Goal: Task Accomplishment & Management: Manage account settings

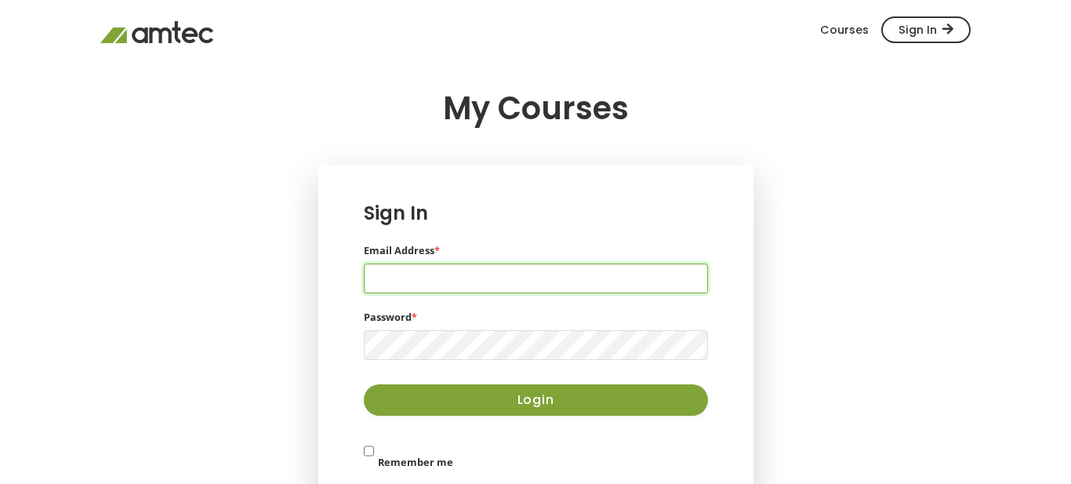
click at [431, 280] on input "Email Address *" at bounding box center [536, 279] width 344 height 30
click at [444, 286] on input "gcoffey0015@kctcs.edu" at bounding box center [536, 279] width 344 height 30
type input "gcoffey1500@kctcs.edu"
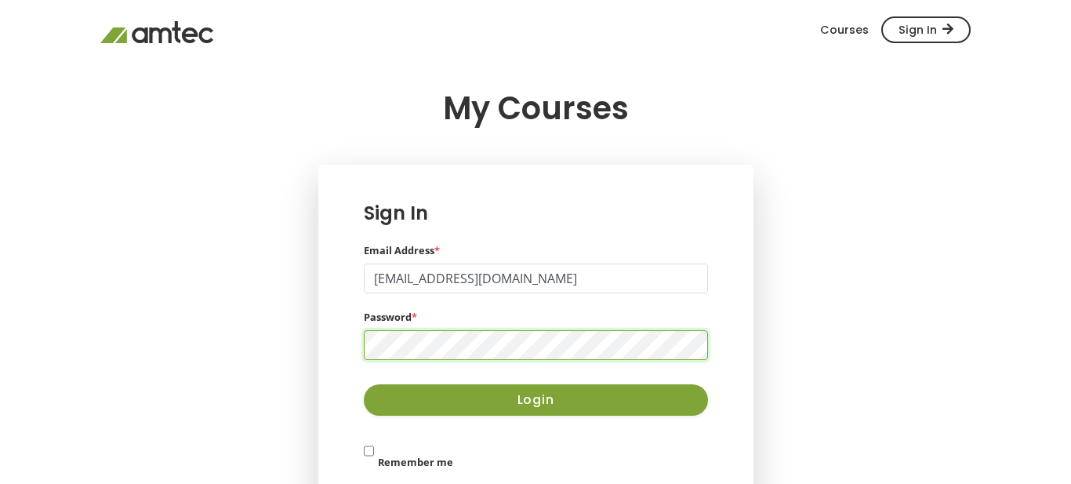
click at [364, 384] on button "Login" at bounding box center [536, 399] width 344 height 31
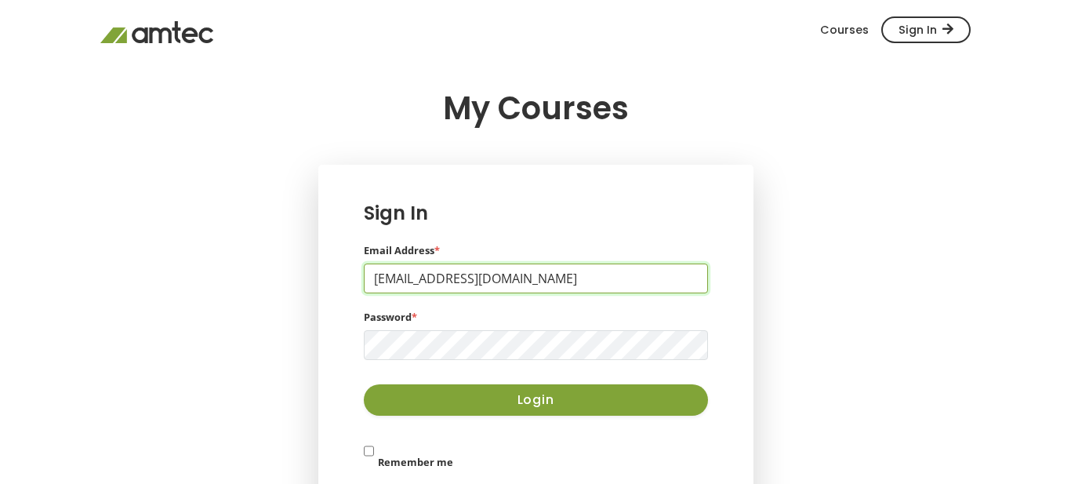
click at [444, 276] on input "[EMAIL_ADDRESS][DOMAIN_NAME]" at bounding box center [536, 279] width 344 height 30
type input "[EMAIL_ADDRESS][DOMAIN_NAME]"
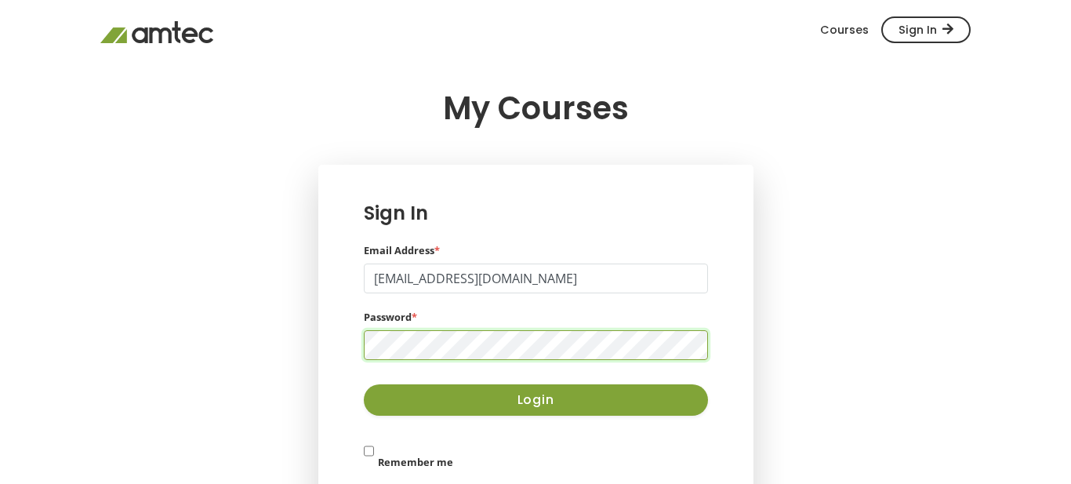
click at [364, 384] on button "Login" at bounding box center [536, 399] width 344 height 31
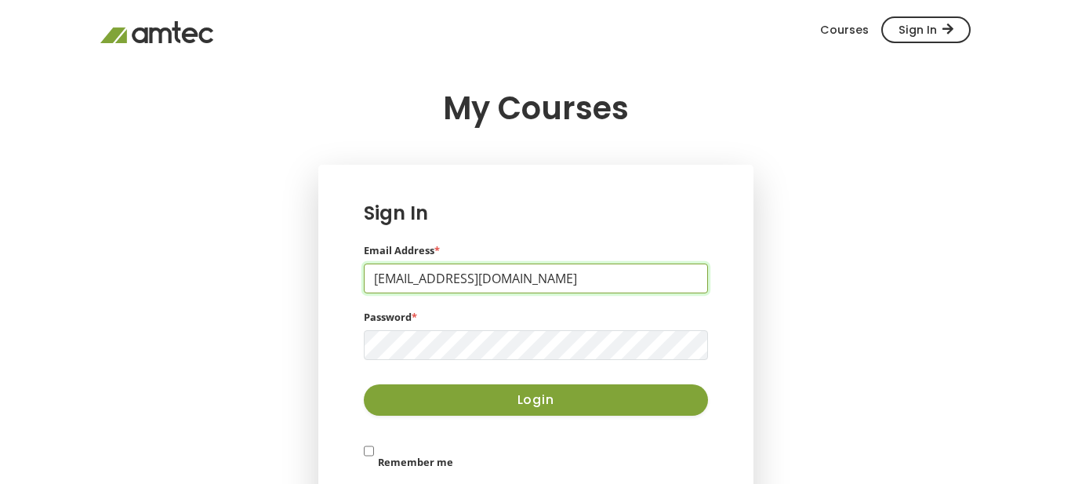
click at [446, 284] on input "[EMAIL_ADDRESS][DOMAIN_NAME]" at bounding box center [536, 279] width 344 height 30
type input "gcoffey1500@kctcs.edu"
click at [502, 276] on input "Email Address *" at bounding box center [536, 279] width 344 height 30
type input "[EMAIL_ADDRESS][DOMAIN_NAME]"
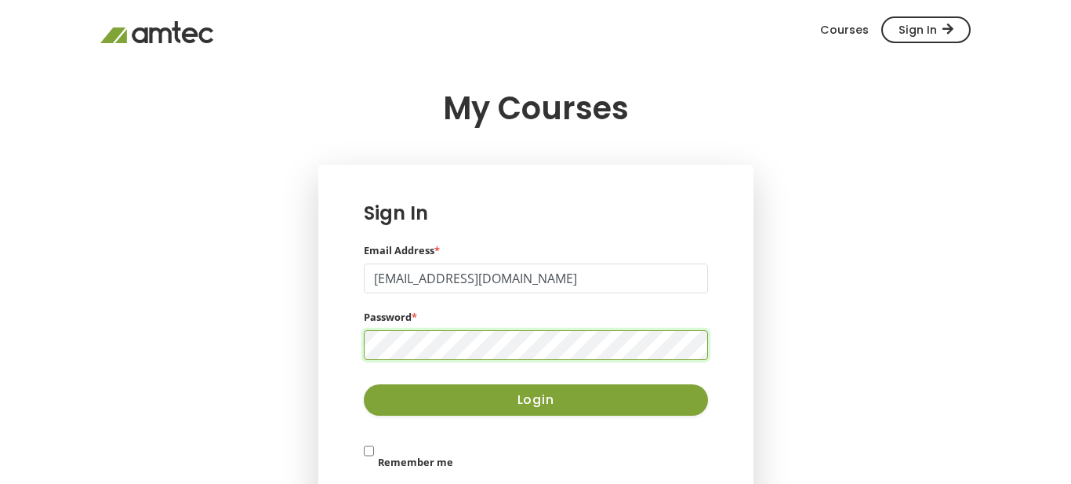
click at [364, 384] on button "Login" at bounding box center [536, 399] width 344 height 31
